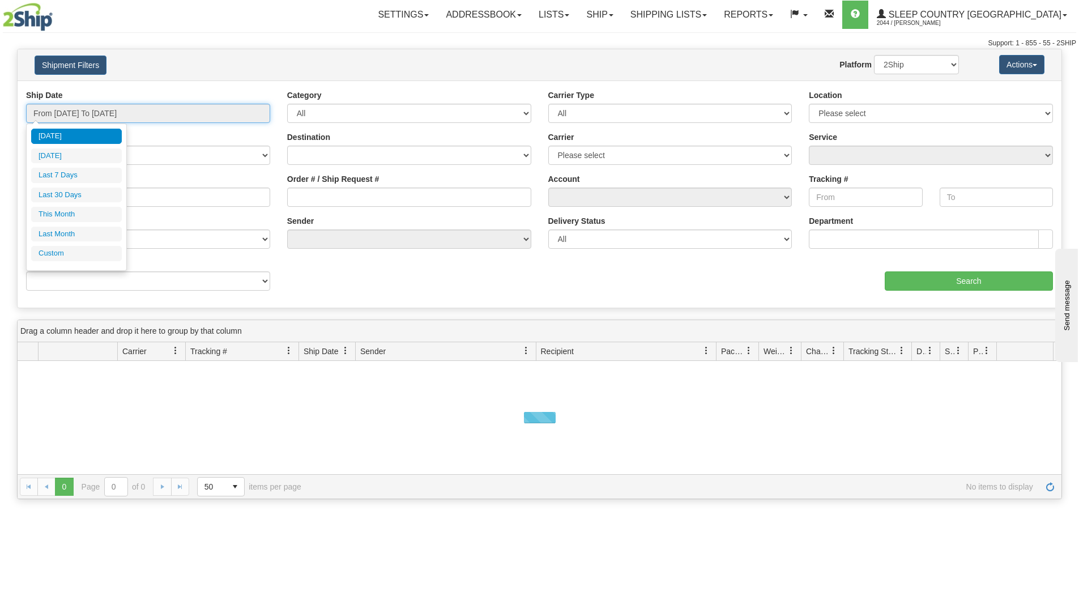
click at [190, 110] on input "From [DATE] To [DATE]" at bounding box center [148, 113] width 244 height 19
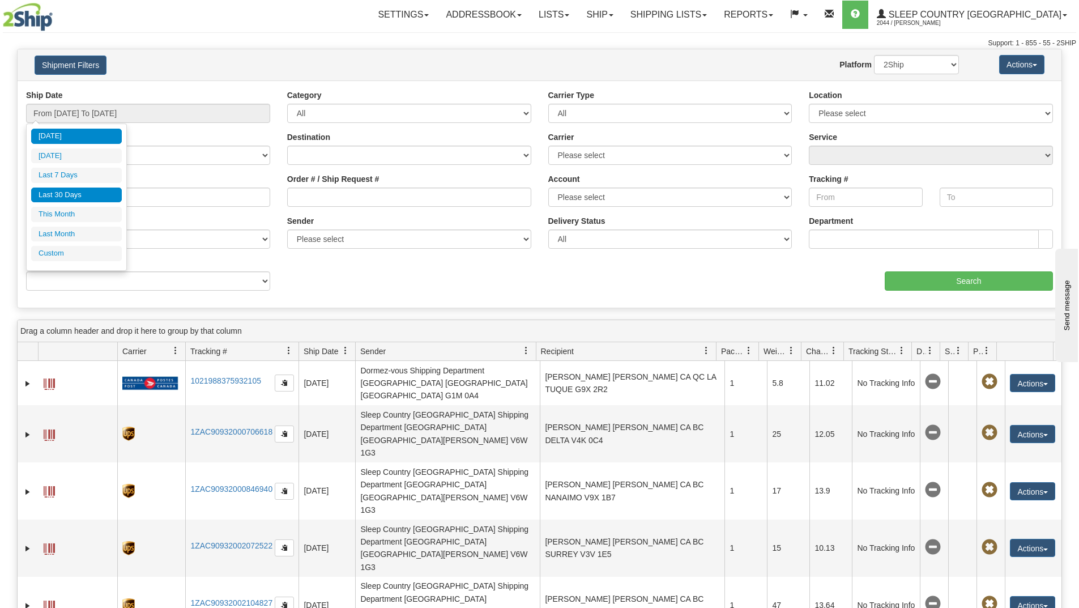
click at [71, 194] on li "Last 30 Days" at bounding box center [76, 195] width 91 height 15
type input "From [DATE] To [DATE]"
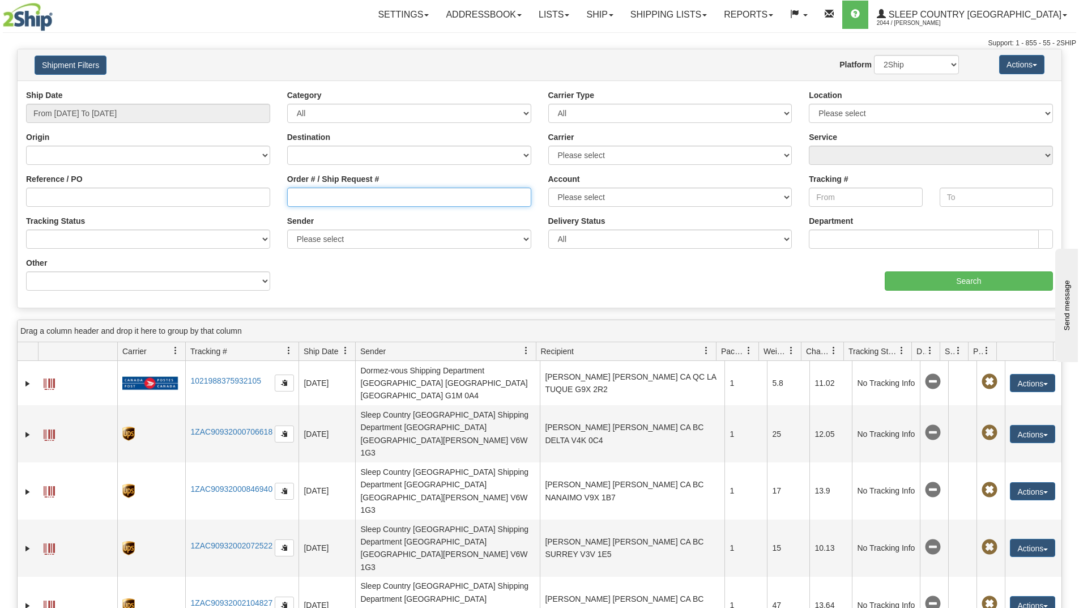
click at [311, 202] on input "Order # / Ship Request #" at bounding box center [409, 197] width 244 height 19
paste input "9000H920401"
type input "9000H920401"
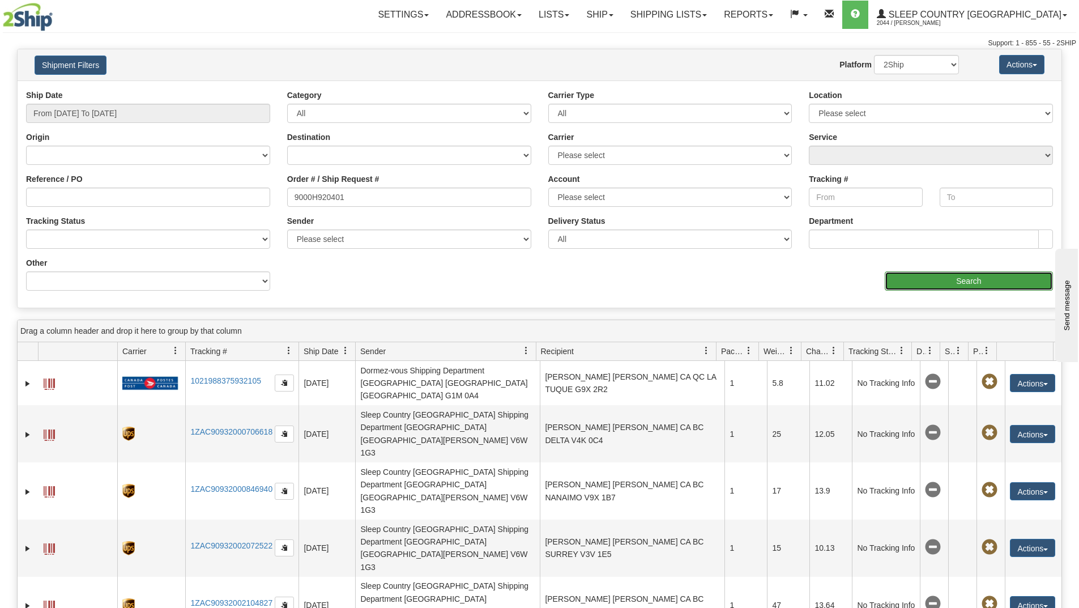
click at [897, 275] on input "Search" at bounding box center [969, 280] width 168 height 19
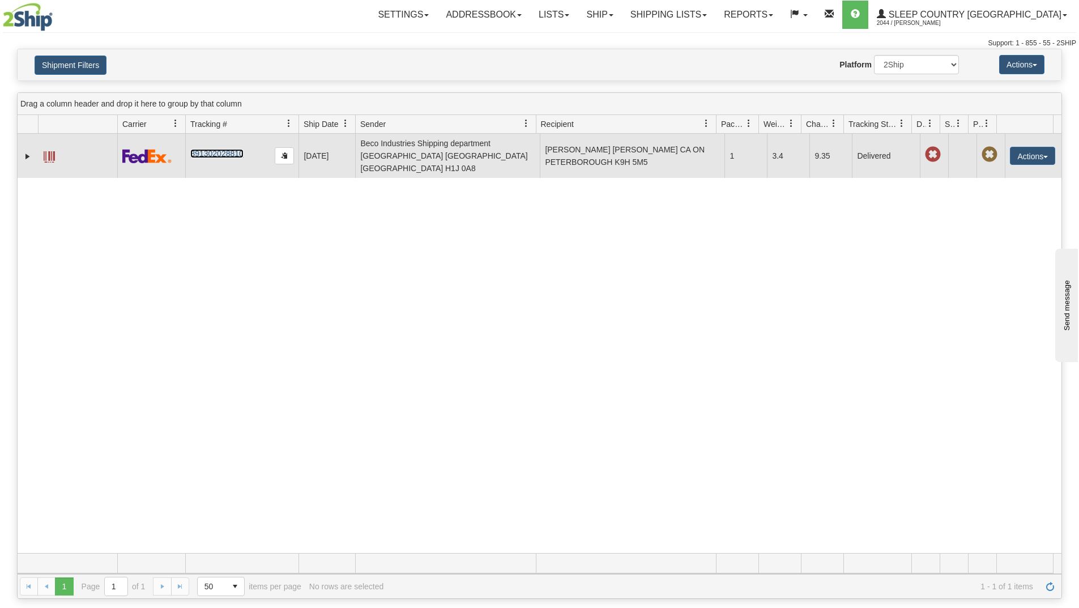
click at [224, 149] on link "391302028810" at bounding box center [216, 153] width 53 height 9
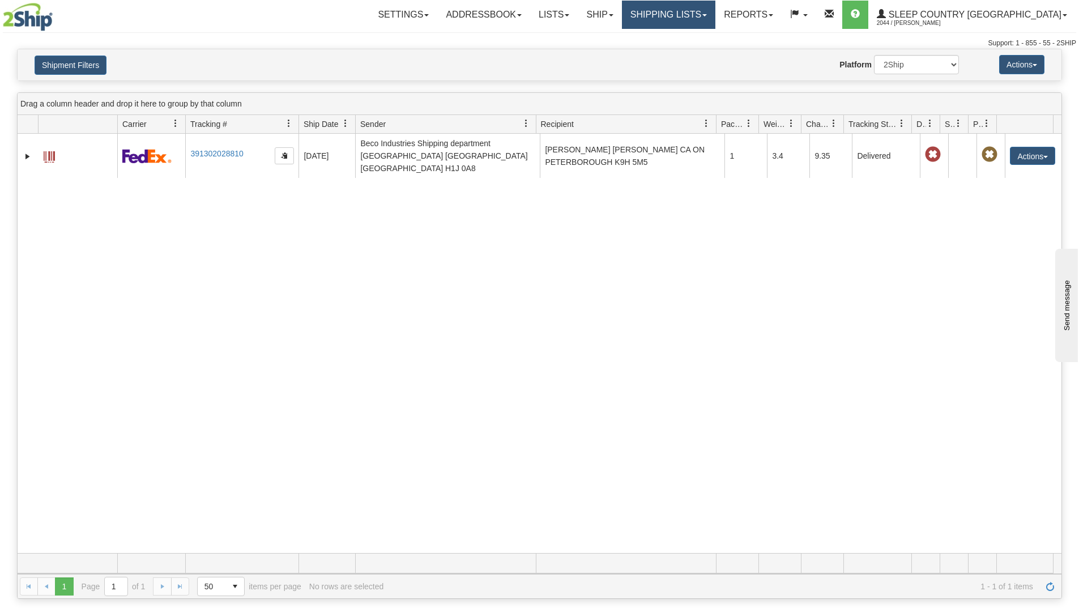
click at [716, 12] on link "Shipping lists" at bounding box center [668, 15] width 93 height 28
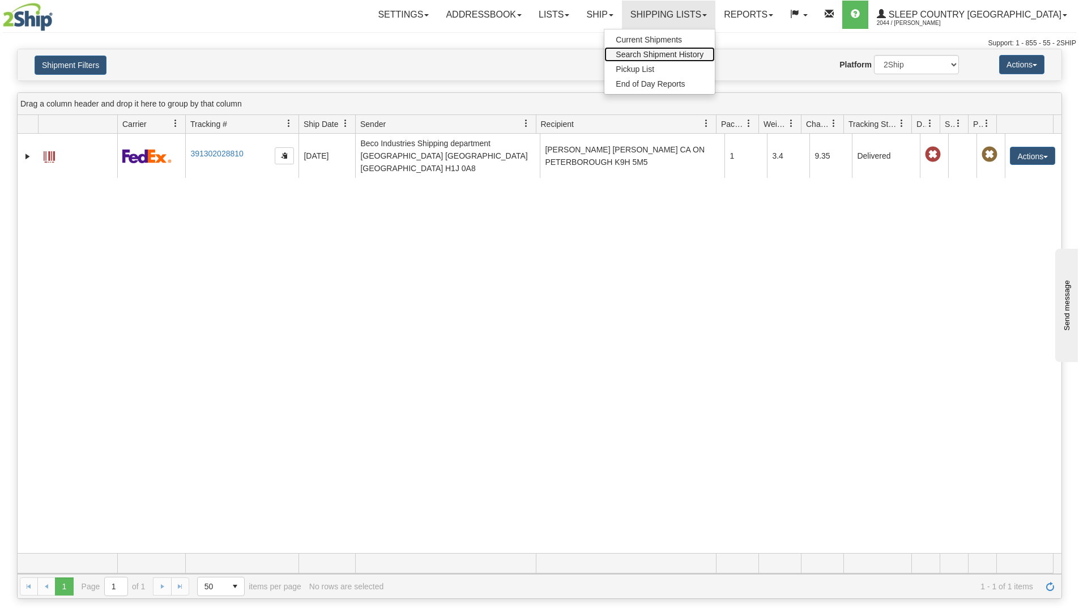
click at [704, 52] on span "Search Shipment History" at bounding box center [660, 54] width 88 height 9
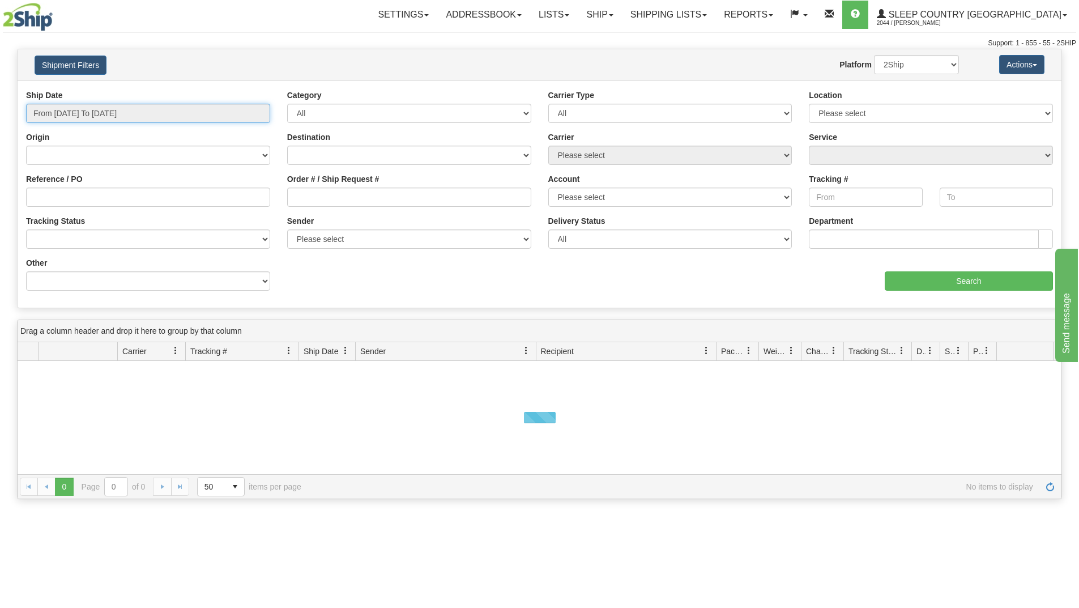
click at [131, 112] on input "From [DATE] To [DATE]" at bounding box center [148, 113] width 244 height 19
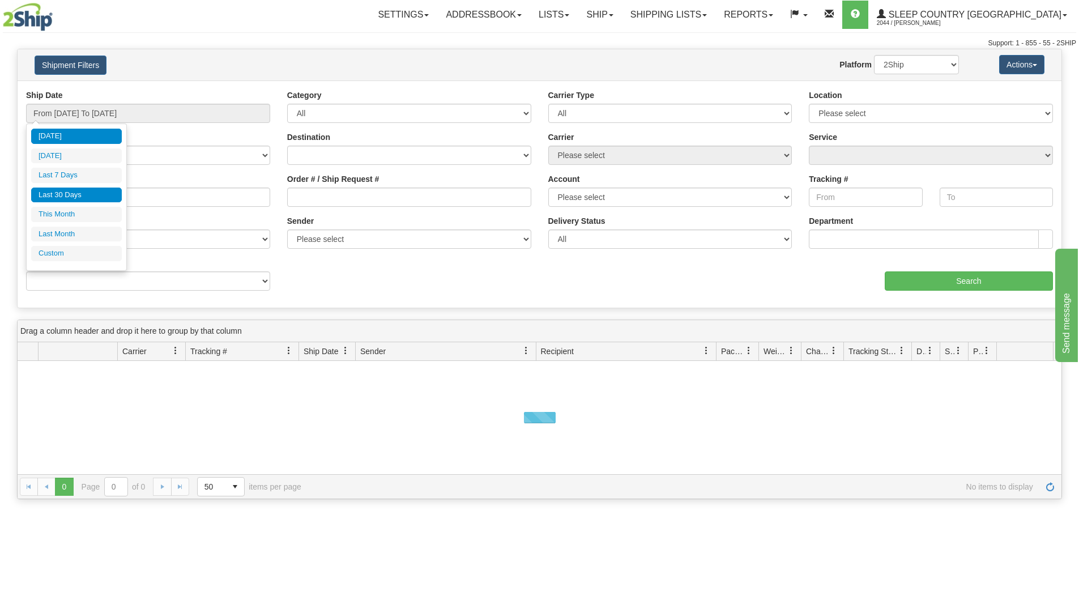
click at [72, 193] on li "Last 30 Days" at bounding box center [76, 195] width 91 height 15
type input "From [DATE] To [DATE]"
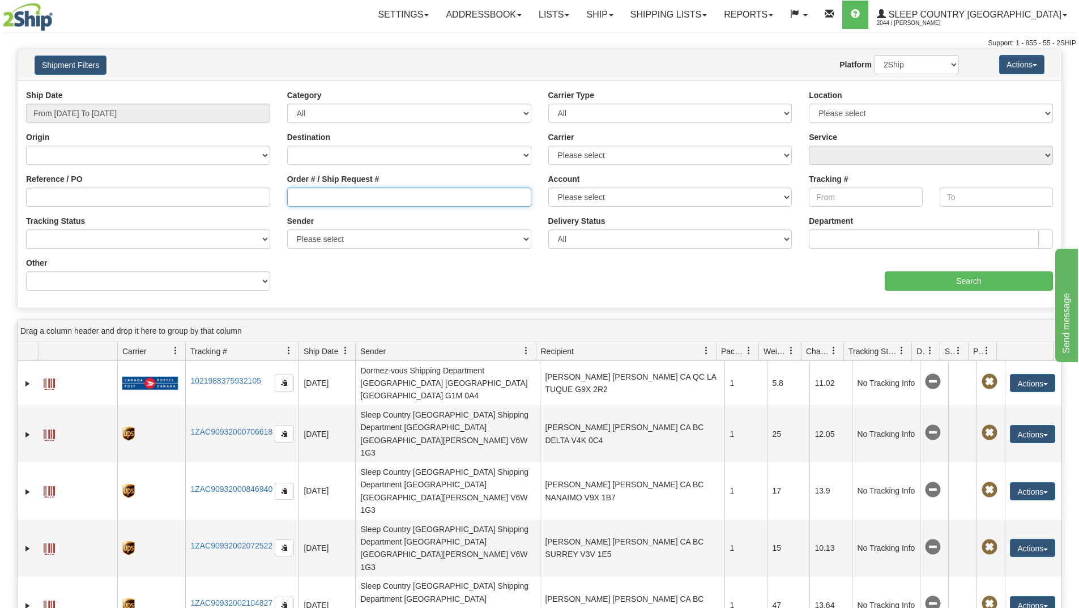
click at [331, 199] on input "Order # / Ship Request #" at bounding box center [409, 197] width 244 height 19
paste input "9000H920401"
type input "9000H920401"
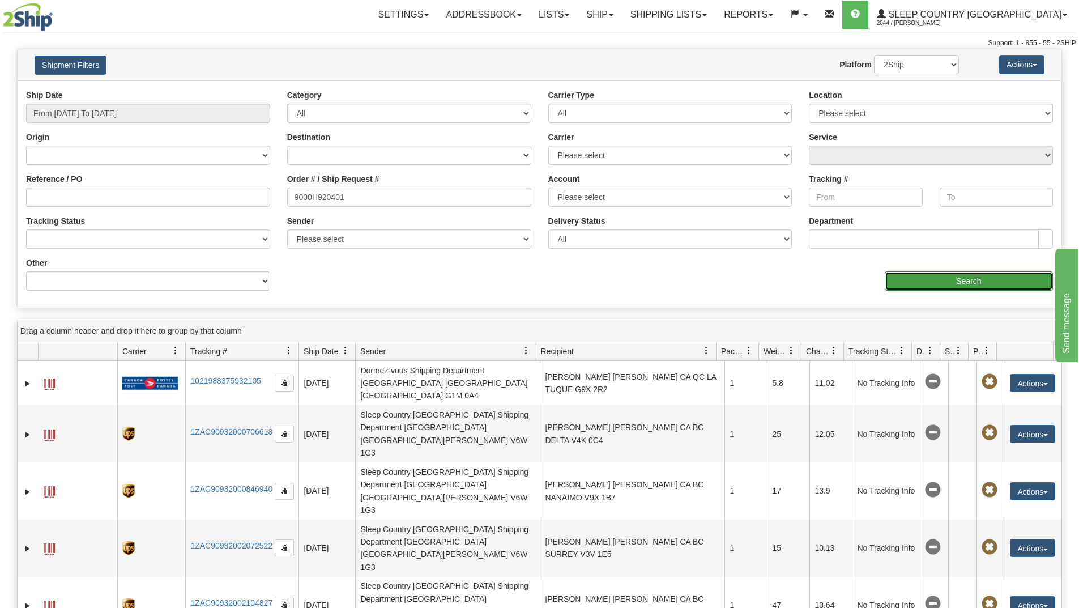
click at [905, 281] on input "Search" at bounding box center [969, 280] width 168 height 19
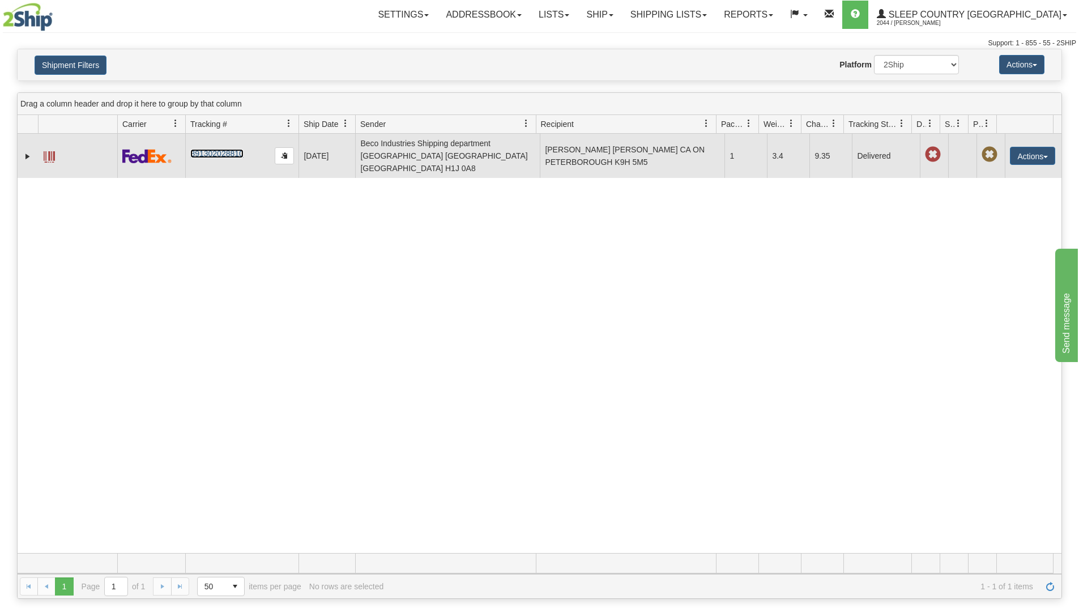
click at [220, 149] on link "391302028810" at bounding box center [216, 153] width 53 height 9
